Goal: Information Seeking & Learning: Learn about a topic

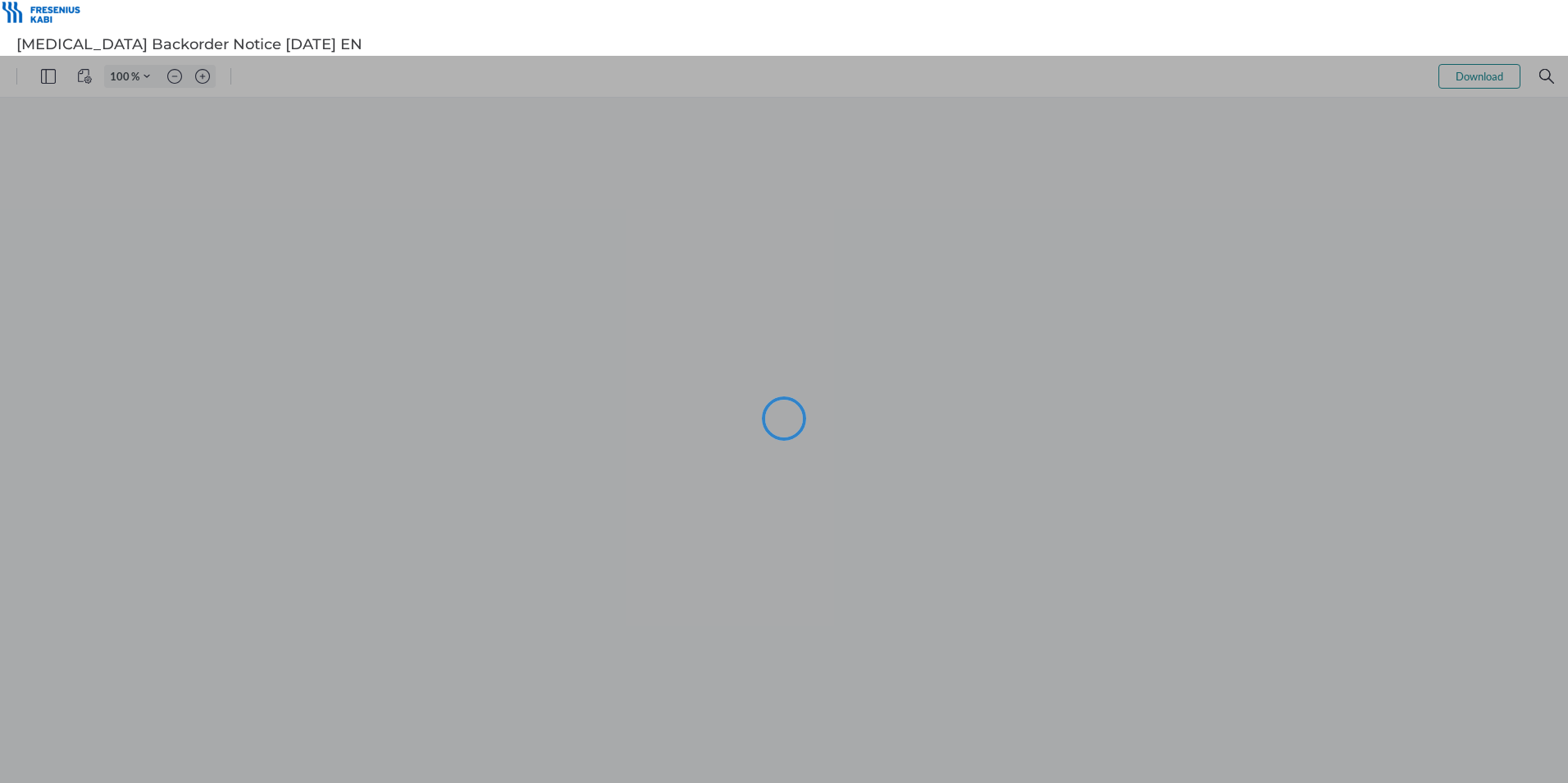
type input "105"
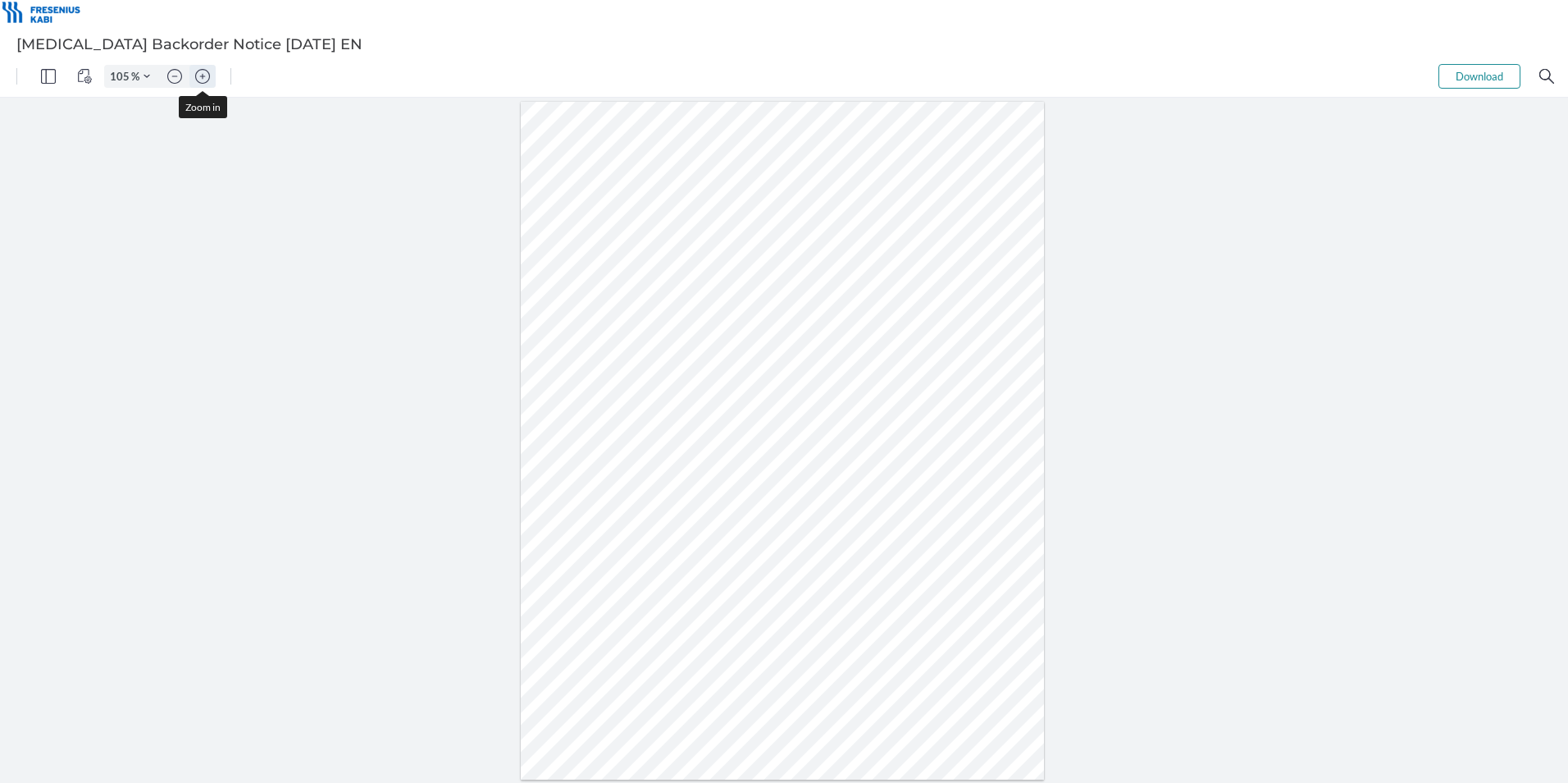
click at [209, 76] on img "Zoom in" at bounding box center [203, 77] width 15 height 15
type input "155"
drag, startPoint x: 974, startPoint y: 216, endPoint x: 749, endPoint y: 214, distance: 225.0
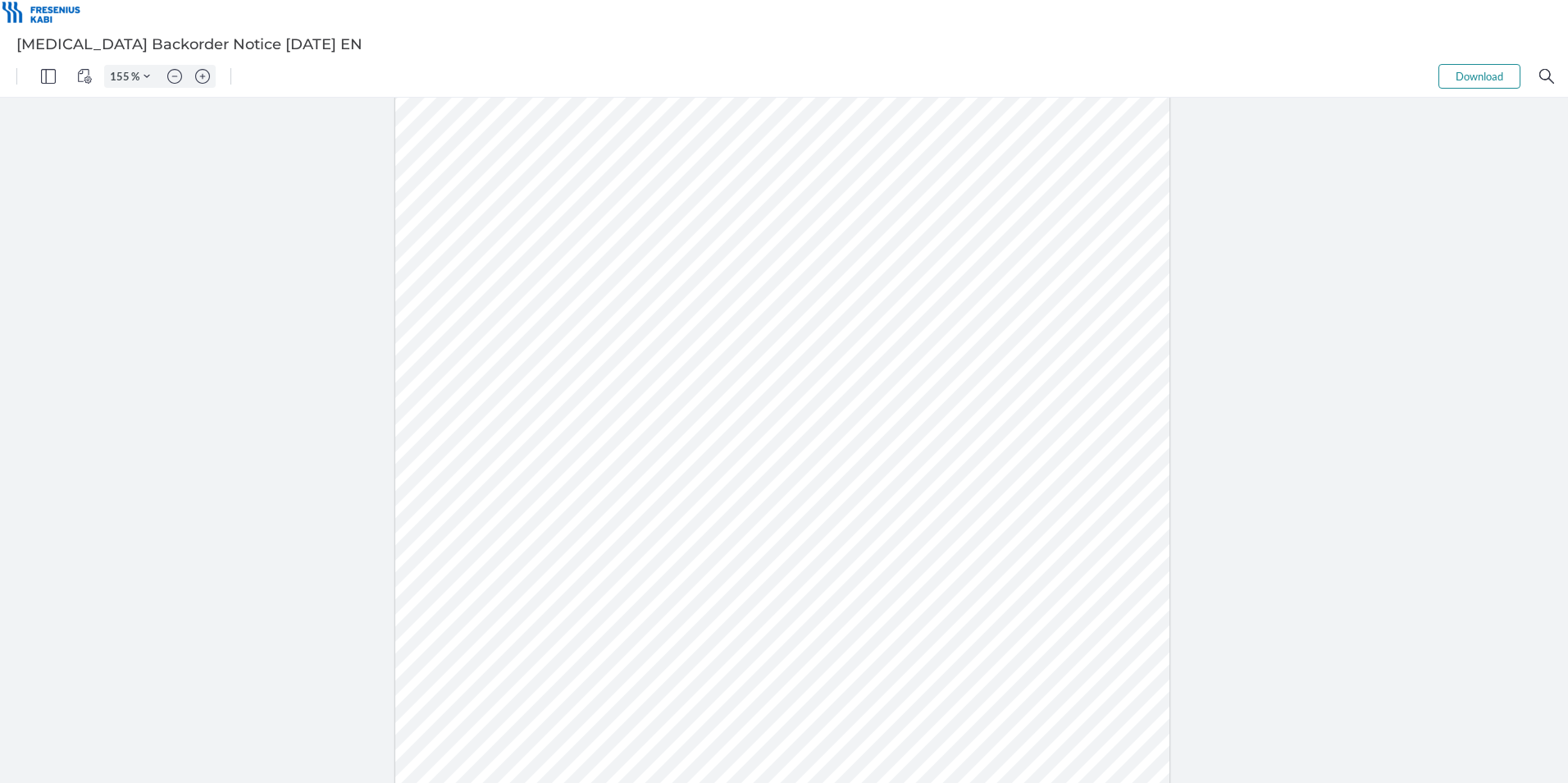
click at [730, 214] on div at bounding box center [783, 451] width 775 height 1004
drag, startPoint x: 936, startPoint y: 217, endPoint x: 609, endPoint y: 233, distance: 327.4
click at [609, 233] on div at bounding box center [783, 451] width 775 height 1004
click at [613, 279] on div at bounding box center [783, 451] width 775 height 1004
